Goal: Task Accomplishment & Management: Use online tool/utility

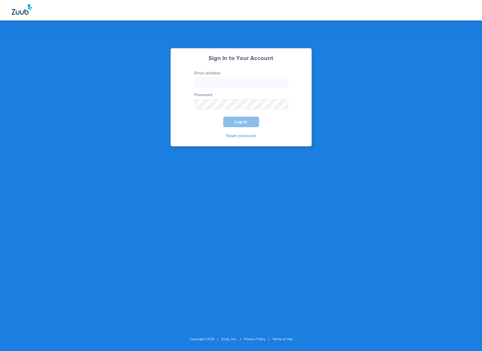
click at [282, 84] on body "Sign In to Your Account Email address Password Log In Reset password Copyright …" at bounding box center [241, 175] width 482 height 351
type input "[EMAIL_ADDRESS][DOMAIN_NAME]"
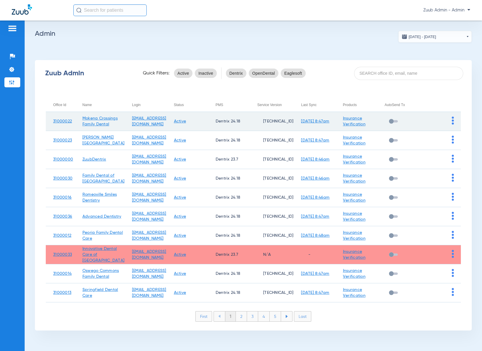
click at [453, 121] on img at bounding box center [453, 121] width 2 height 8
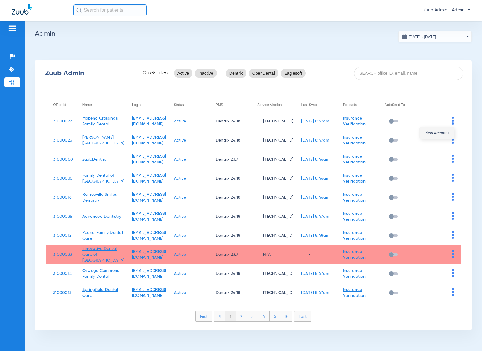
click at [444, 134] on span "View Account" at bounding box center [436, 133] width 25 height 4
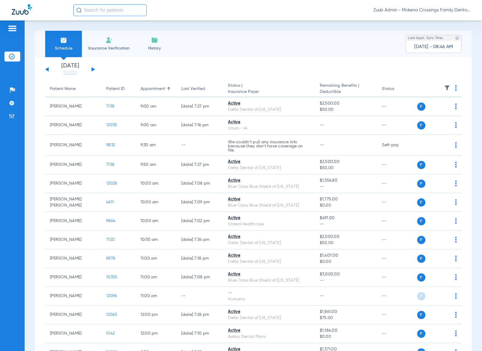
click at [102, 38] on li "Insurance Verification" at bounding box center [109, 44] width 54 height 26
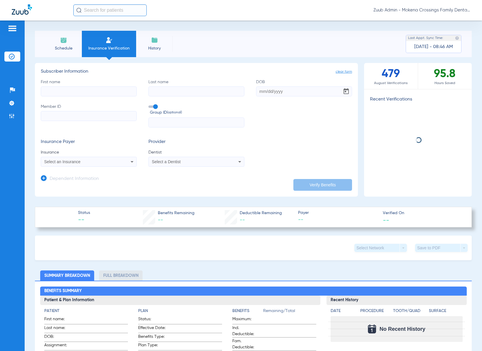
click at [180, 160] on div "Select a Dentist" at bounding box center [187, 162] width 71 height 4
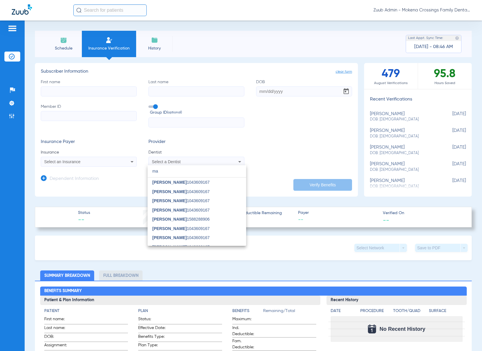
type input "ma"
click at [7, 113] on div at bounding box center [241, 175] width 482 height 351
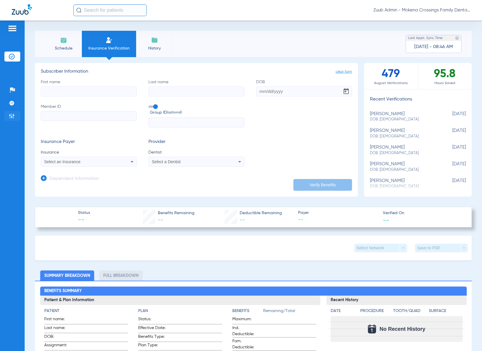
click at [11, 116] on img at bounding box center [12, 116] width 6 height 6
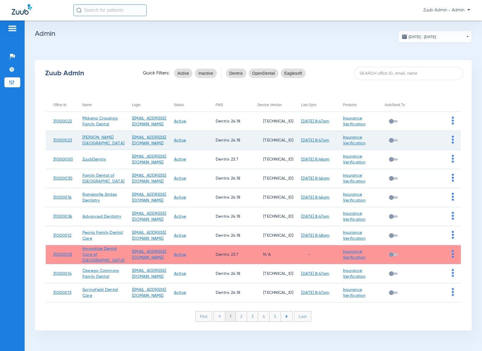
click at [453, 142] on img at bounding box center [453, 140] width 2 height 8
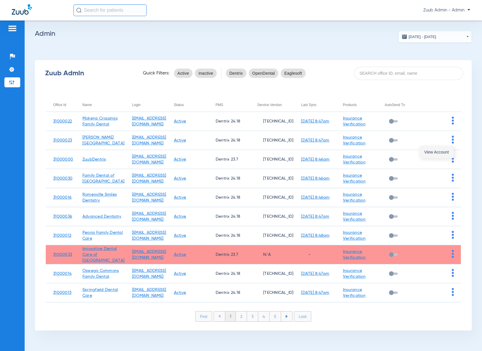
click at [443, 152] on span "View Account" at bounding box center [436, 152] width 25 height 4
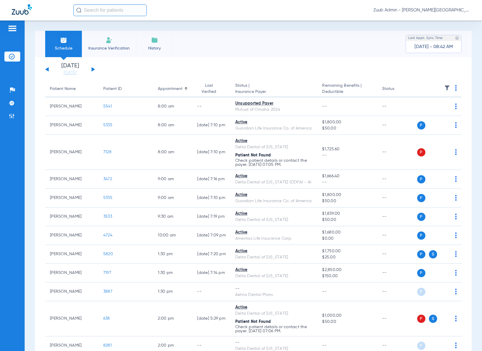
click at [103, 47] on span "Insurance Verification" at bounding box center [108, 48] width 45 height 6
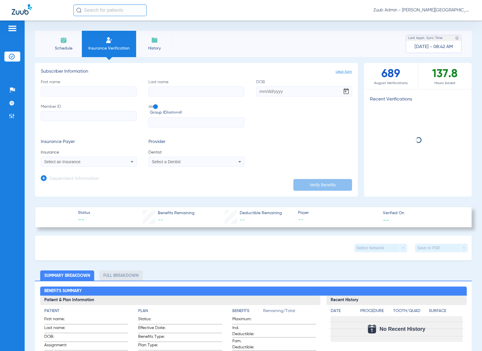
click at [177, 162] on span "Select a Dentist" at bounding box center [166, 162] width 29 height 5
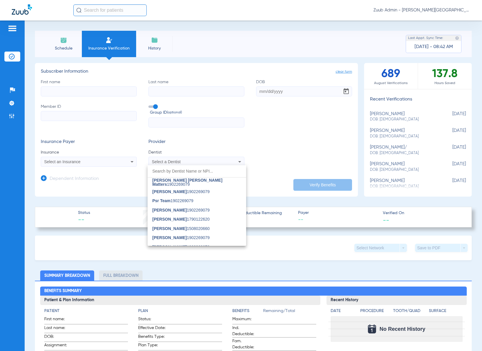
scroll to position [482, 0]
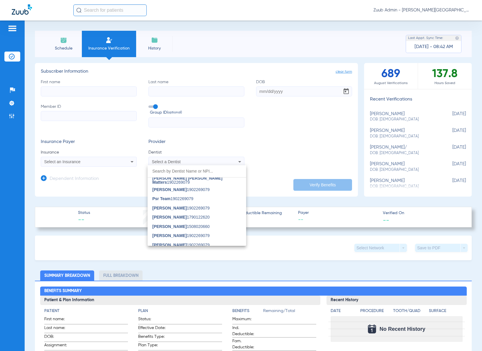
click at [232, 36] on div at bounding box center [241, 175] width 482 height 351
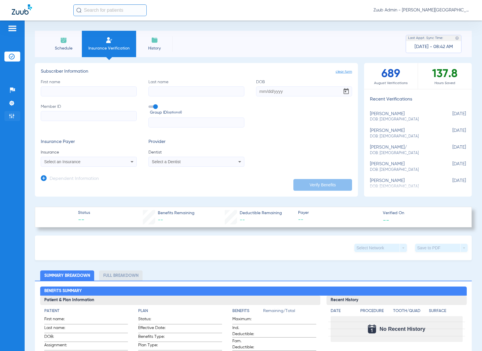
click at [13, 116] on img at bounding box center [12, 116] width 6 height 6
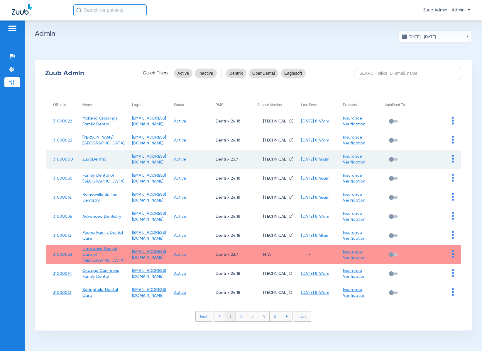
click at [452, 161] on img at bounding box center [453, 159] width 2 height 8
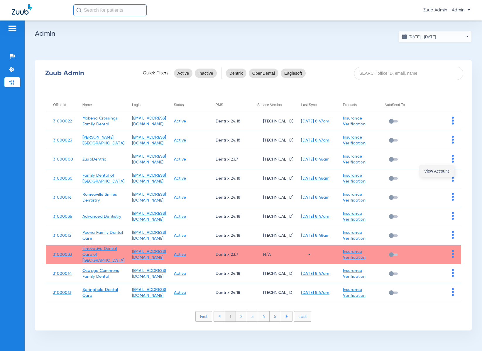
click at [447, 169] on span "View Account" at bounding box center [436, 171] width 25 height 4
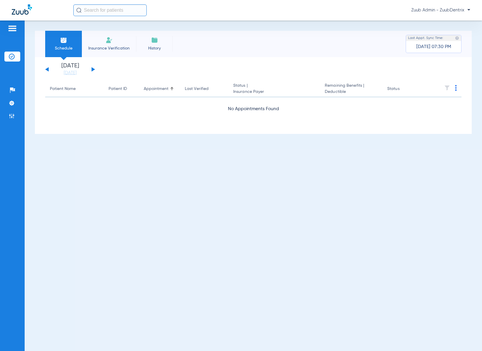
click at [123, 46] on span "Insurance Verification" at bounding box center [108, 48] width 45 height 6
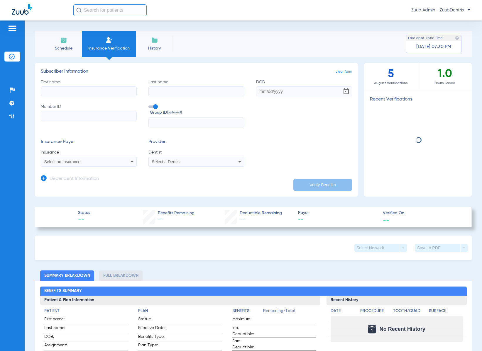
click at [206, 165] on div "Select a Dentist" at bounding box center [196, 161] width 95 height 7
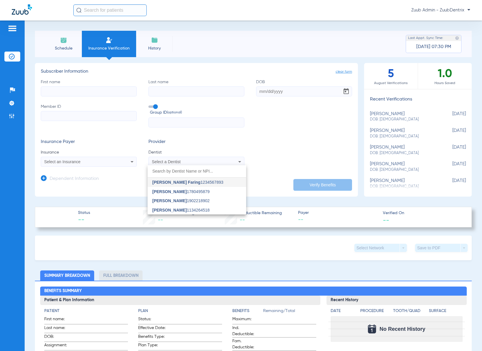
click at [237, 30] on div at bounding box center [241, 175] width 482 height 351
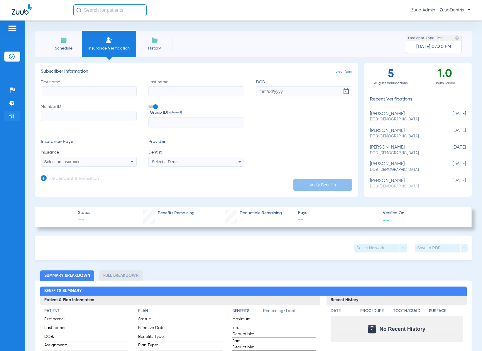
click at [15, 116] on li "Admin" at bounding box center [12, 116] width 16 height 10
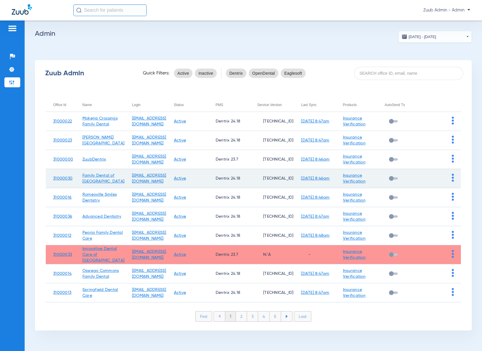
click at [452, 179] on img at bounding box center [453, 178] width 2 height 8
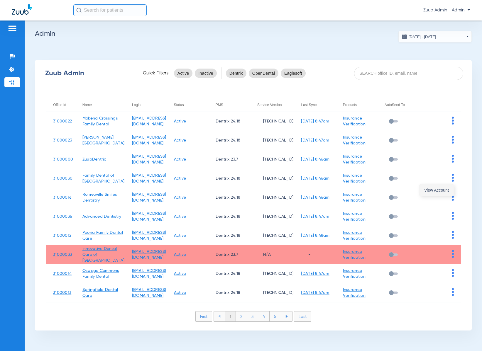
click at [443, 191] on span "View Account" at bounding box center [436, 190] width 25 height 4
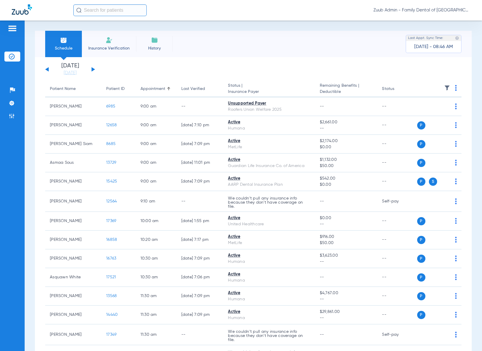
click at [107, 50] on span "Insurance Verification" at bounding box center [108, 48] width 45 height 6
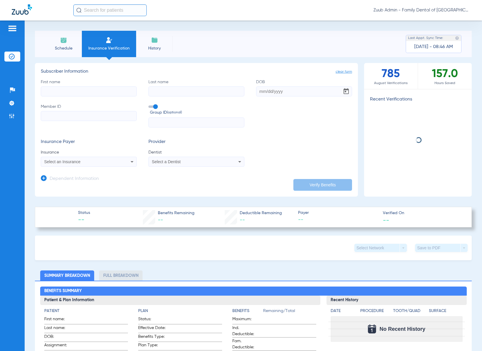
click at [186, 160] on div "Select a Dentist" at bounding box center [187, 162] width 71 height 4
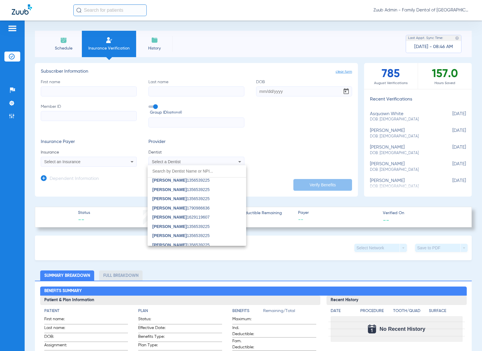
scroll to position [21, 0]
click at [268, 46] on div at bounding box center [241, 175] width 482 height 351
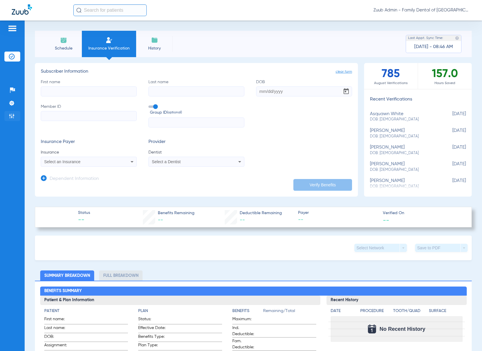
click at [12, 115] on img at bounding box center [12, 116] width 6 height 6
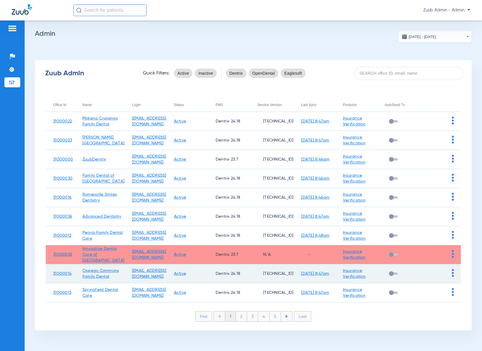
click at [452, 275] on img at bounding box center [453, 273] width 2 height 8
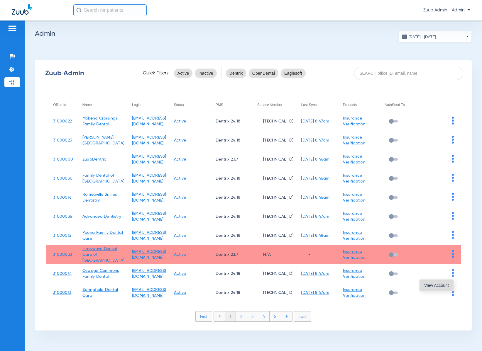
click at [437, 283] on button "View Account" at bounding box center [436, 286] width 34 height 12
click at [437, 283] on td at bounding box center [440, 273] width 42 height 19
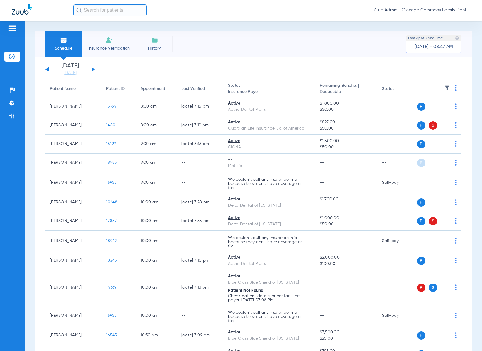
click at [113, 48] on span "Insurance Verification" at bounding box center [108, 48] width 45 height 6
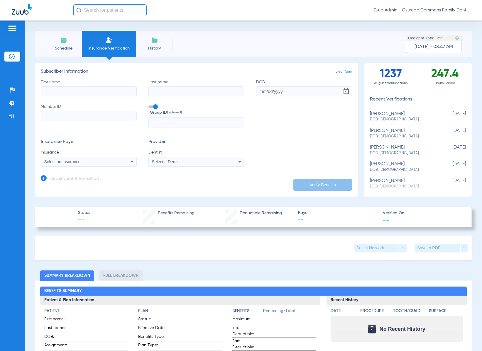
click at [210, 161] on div "Select a Dentist" at bounding box center [187, 162] width 71 height 4
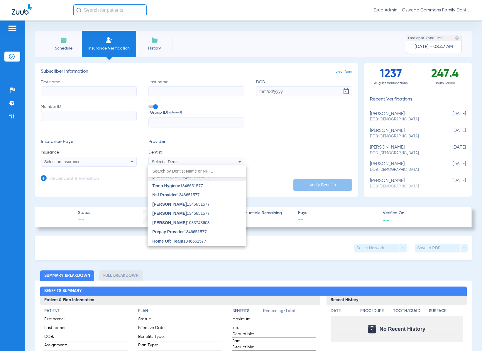
scroll to position [28, 0]
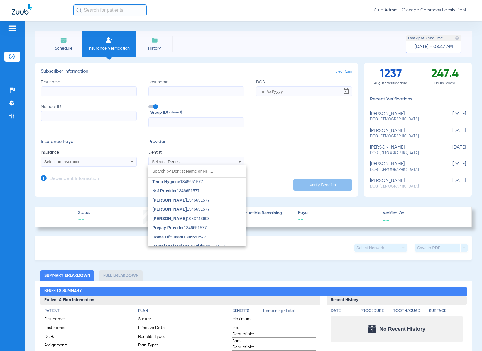
click at [290, 39] on div at bounding box center [241, 175] width 482 height 351
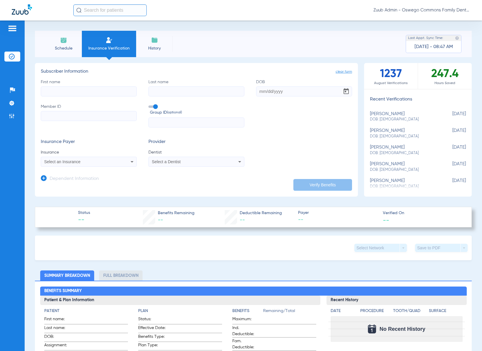
click at [187, 162] on div "Select a Dentist" at bounding box center [187, 162] width 71 height 4
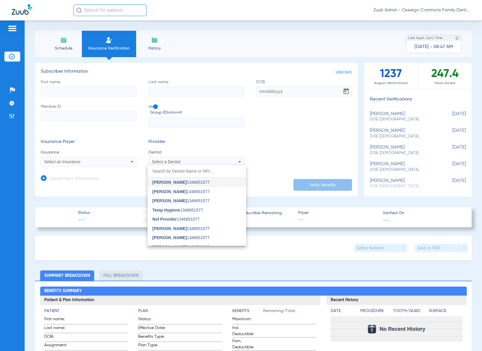
click at [227, 34] on div at bounding box center [241, 175] width 482 height 351
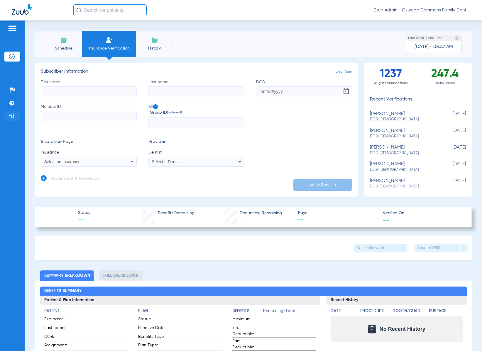
click at [9, 117] on img at bounding box center [12, 116] width 6 height 6
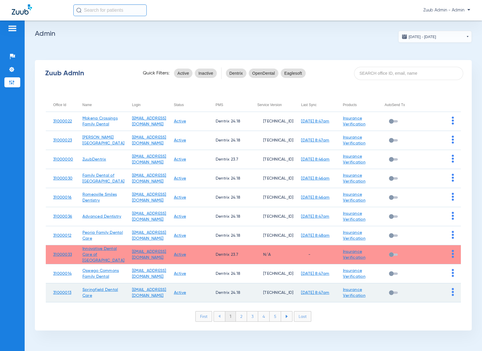
click at [453, 294] on img at bounding box center [453, 292] width 2 height 8
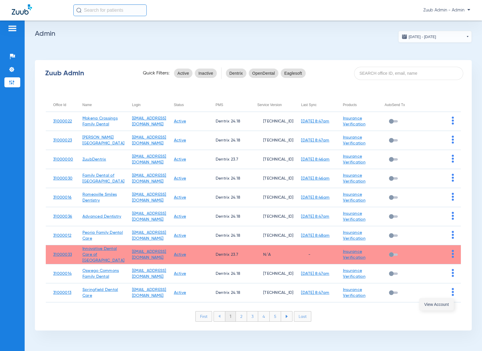
click at [437, 306] on span "View Account" at bounding box center [436, 305] width 25 height 4
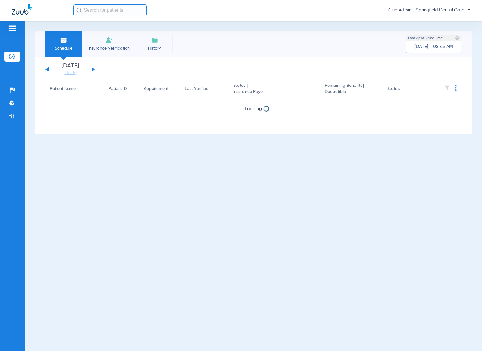
click at [117, 43] on li "Insurance Verification" at bounding box center [109, 44] width 54 height 26
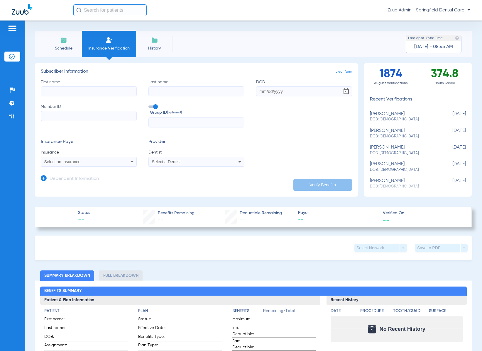
click at [221, 165] on mat-select "Select a Dentist" at bounding box center [196, 162] width 96 height 10
click at [218, 162] on div "Select a Dentist" at bounding box center [187, 162] width 71 height 4
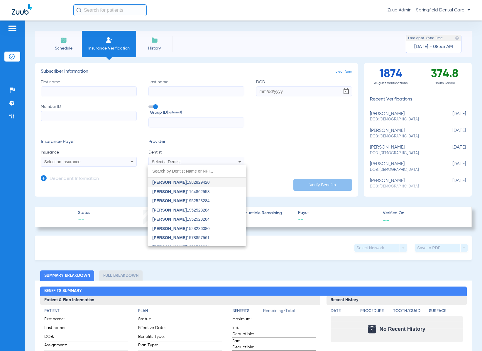
click at [272, 48] on div at bounding box center [241, 175] width 482 height 351
